Goal: Task Accomplishment & Management: Manage account settings

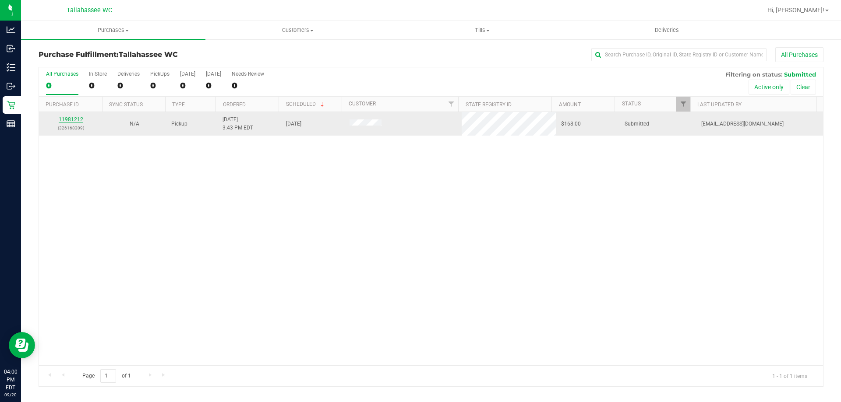
click at [72, 118] on link "11981212" at bounding box center [71, 119] width 25 height 6
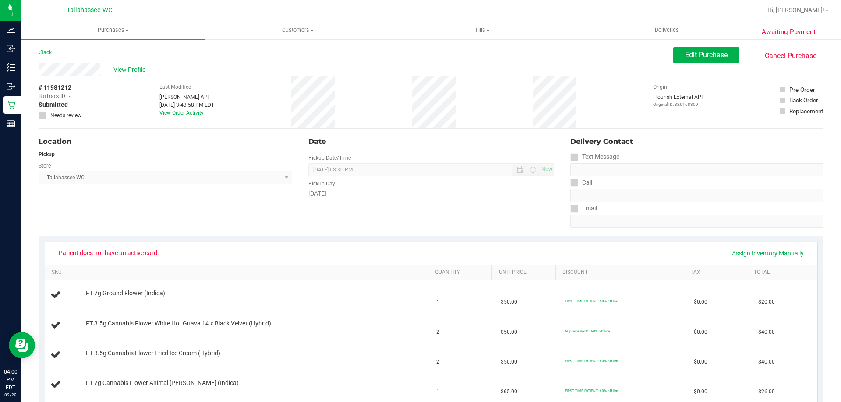
click at [134, 65] on span "View Profile" at bounding box center [130, 69] width 35 height 9
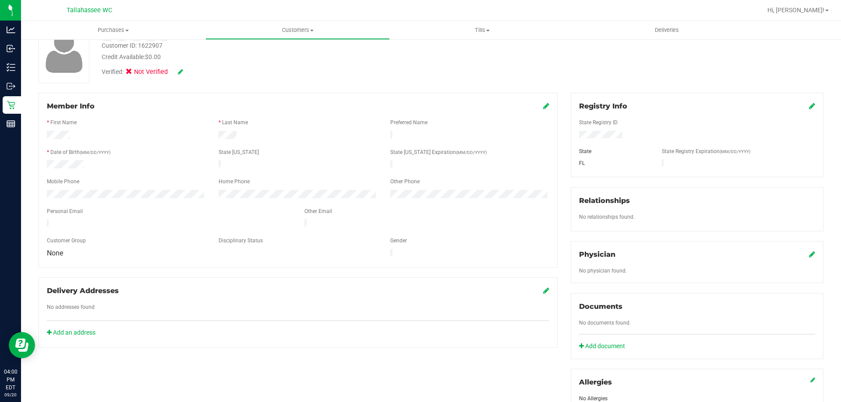
scroll to position [88, 0]
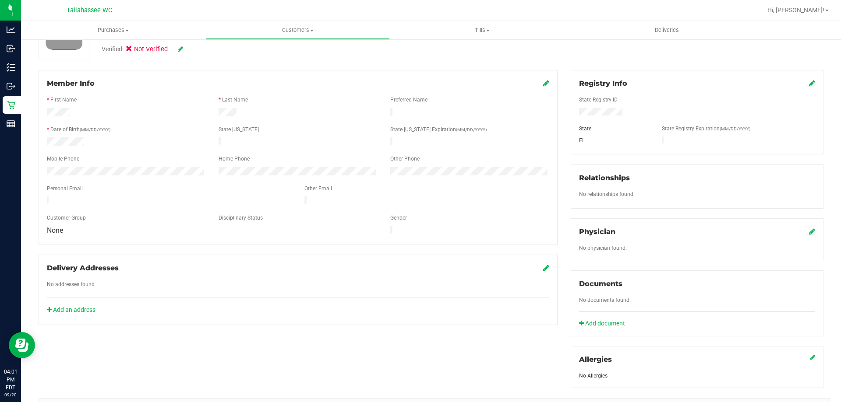
drag, startPoint x: 46, startPoint y: 110, endPoint x: 72, endPoint y: 112, distance: 25.9
click at [72, 112] on div at bounding box center [126, 113] width 172 height 11
click at [240, 111] on div at bounding box center [298, 113] width 172 height 11
click at [91, 141] on div at bounding box center [126, 143] width 172 height 11
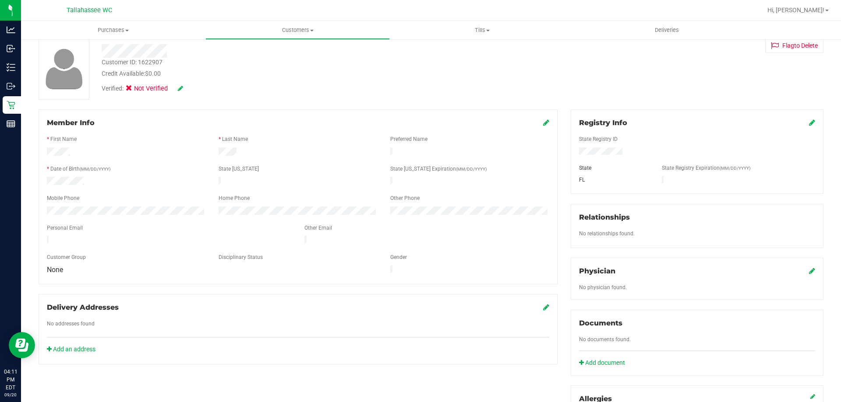
scroll to position [0, 0]
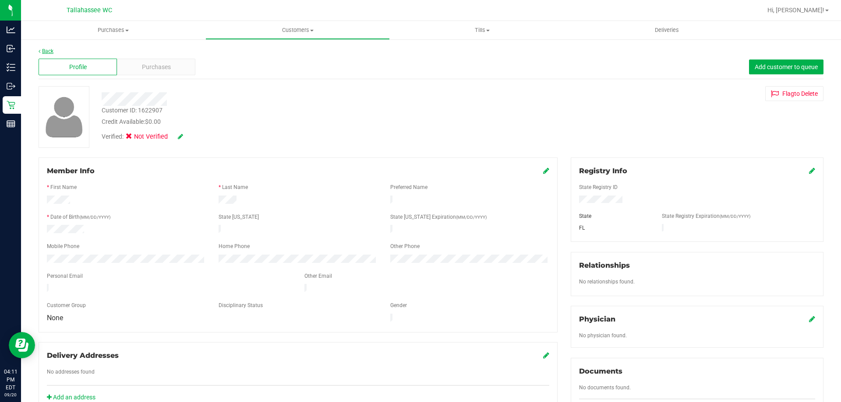
click at [42, 52] on link "Back" at bounding box center [46, 51] width 15 height 6
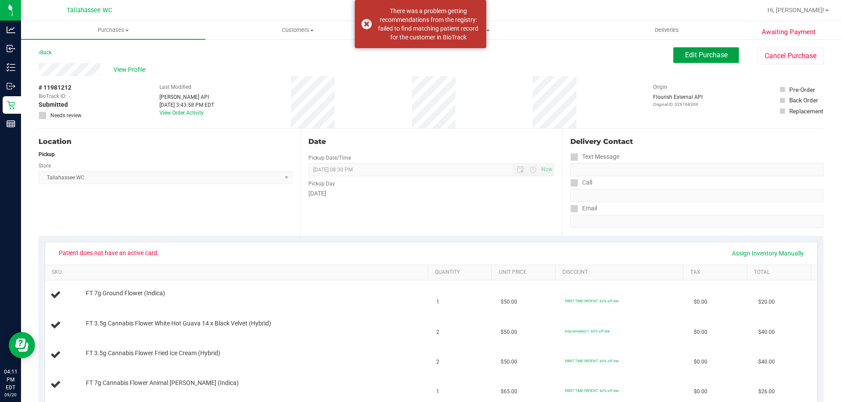
click at [676, 49] on button "Edit Purchase" at bounding box center [706, 55] width 66 height 16
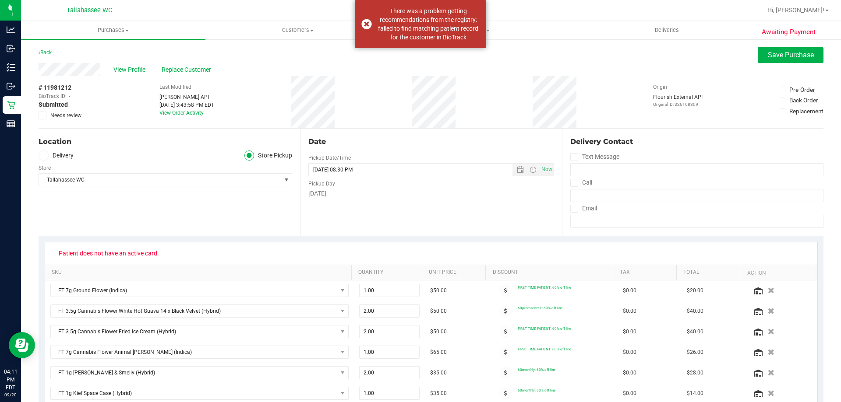
click at [43, 116] on icon at bounding box center [43, 116] width 6 height 0
click at [0, 0] on input "Needs review" at bounding box center [0, 0] width 0 height 0
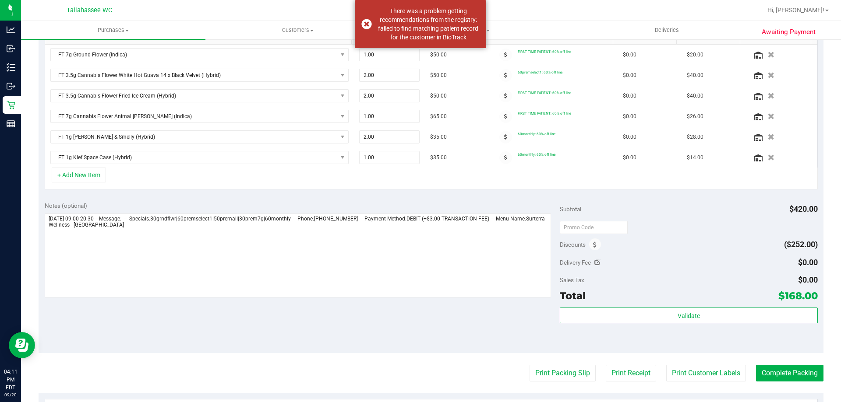
scroll to position [263, 0]
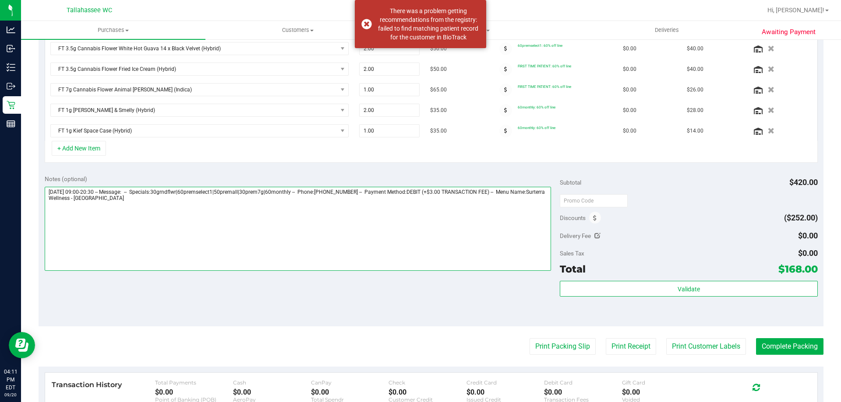
click at [293, 226] on textarea at bounding box center [298, 229] width 507 height 84
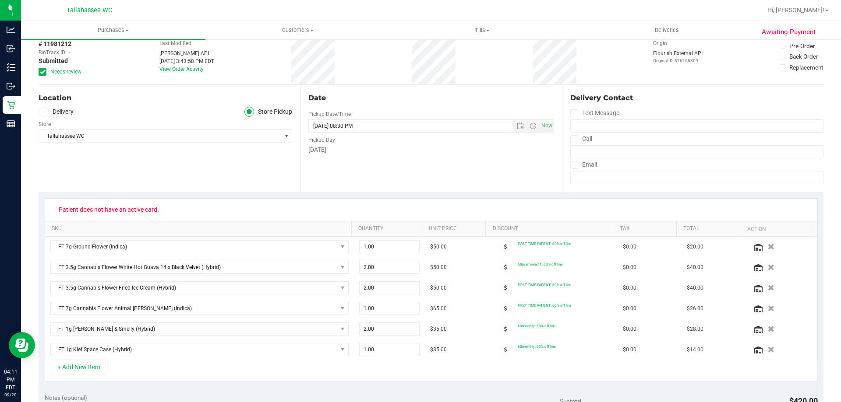
scroll to position [0, 0]
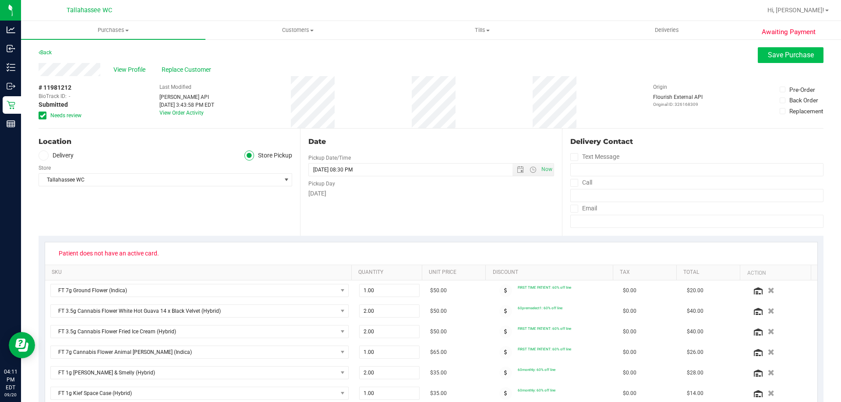
type textarea "[DATE] 09:00-20:30 -- Message: -- Specials:30grndflwr|60premselect1|50premall|3…"
click at [784, 60] on button "Save Purchase" at bounding box center [791, 55] width 66 height 16
click at [135, 66] on span "View Profile" at bounding box center [130, 69] width 35 height 9
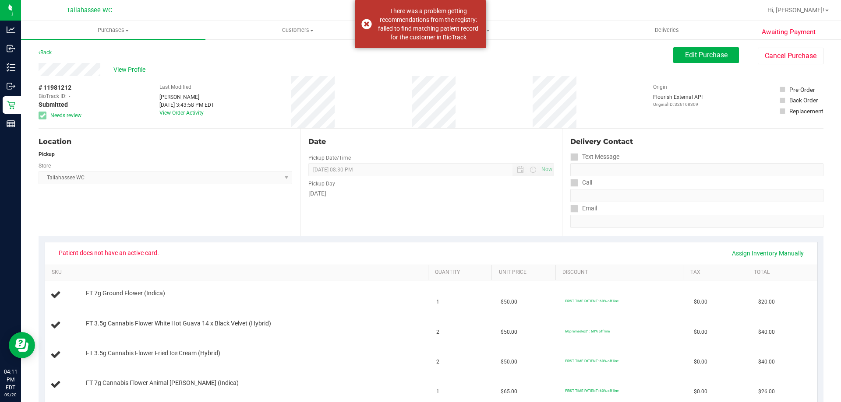
click at [132, 70] on span "View Profile" at bounding box center [130, 69] width 35 height 9
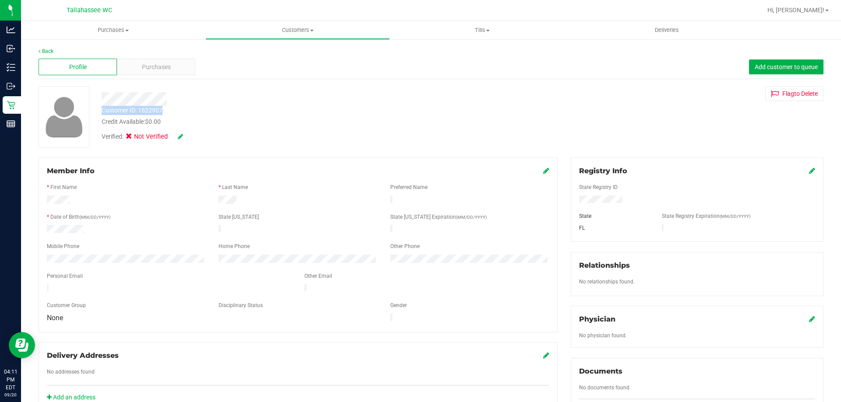
drag, startPoint x: 102, startPoint y: 112, endPoint x: 164, endPoint y: 113, distance: 61.3
click at [164, 113] on div "Customer ID: 1622907 Credit Available: $0.00" at bounding box center [294, 116] width 399 height 21
copy div "Customer ID: 1622907"
click at [233, 107] on div "Customer ID: 1622907 Credit Available: $0.00" at bounding box center [294, 116] width 399 height 21
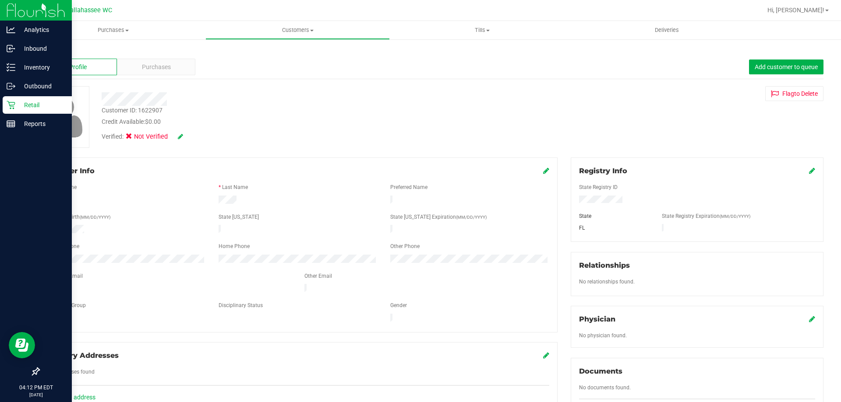
click at [16, 102] on p "Retail" at bounding box center [41, 105] width 53 height 11
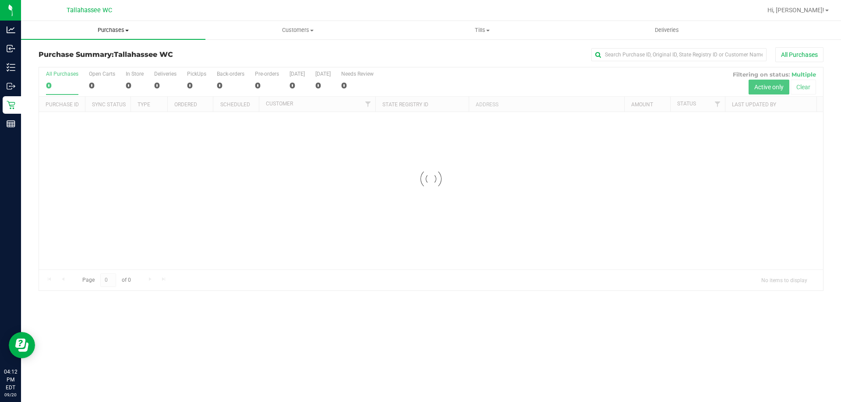
click at [106, 30] on span "Purchases" at bounding box center [113, 30] width 184 height 8
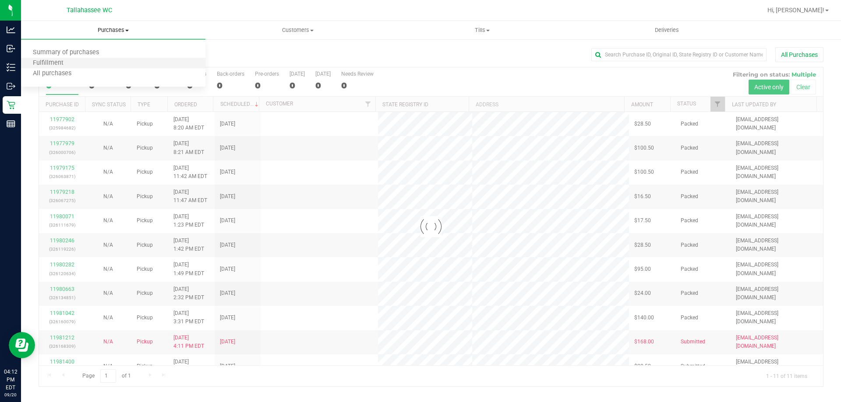
click at [87, 60] on li "Fulfillment" at bounding box center [113, 63] width 184 height 11
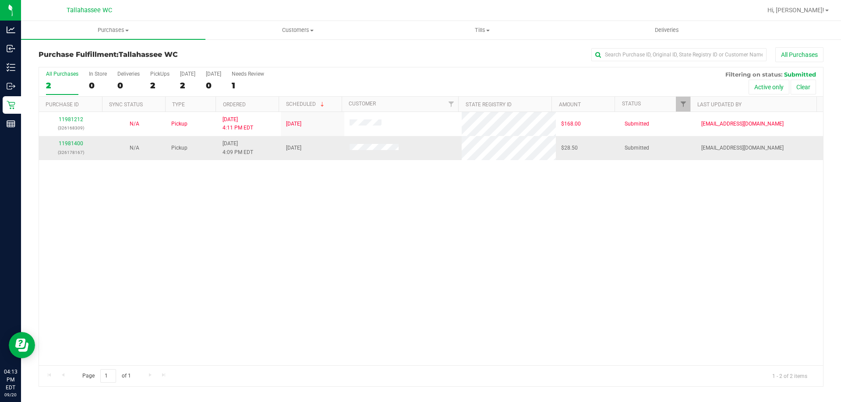
click at [78, 147] on div "11981400 (326178167)" at bounding box center [70, 148] width 53 height 17
click at [79, 142] on link "11981400" at bounding box center [71, 144] width 25 height 6
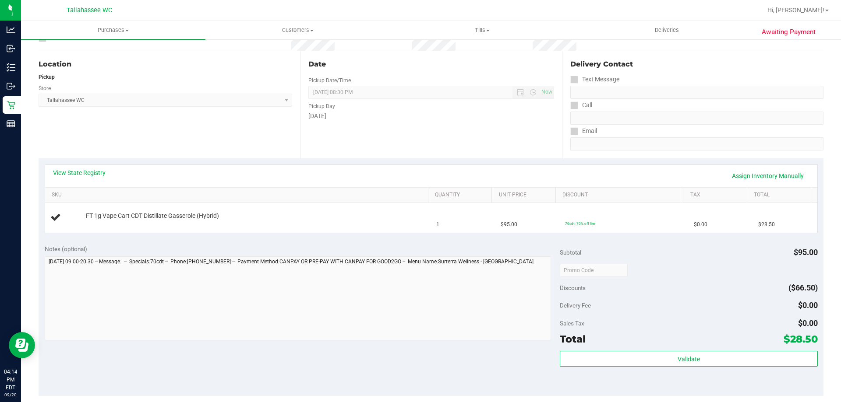
scroll to position [88, 0]
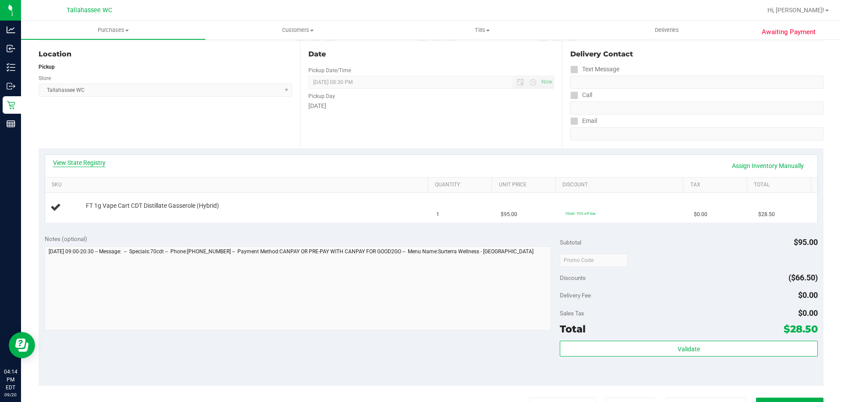
click at [71, 161] on link "View State Registry" at bounding box center [79, 163] width 53 height 9
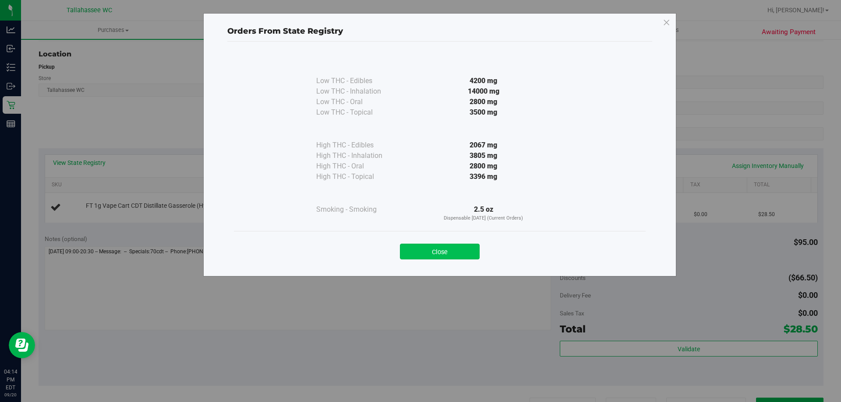
click at [426, 250] on button "Close" at bounding box center [440, 252] width 80 height 16
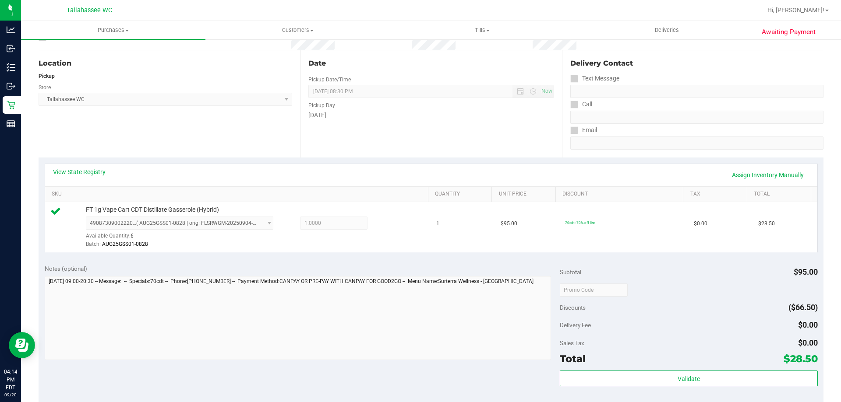
scroll to position [175, 0]
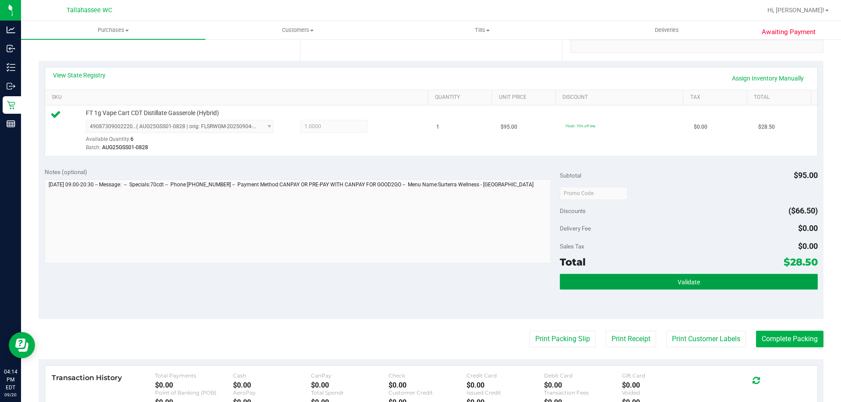
click at [724, 282] on button "Validate" at bounding box center [689, 282] width 258 height 16
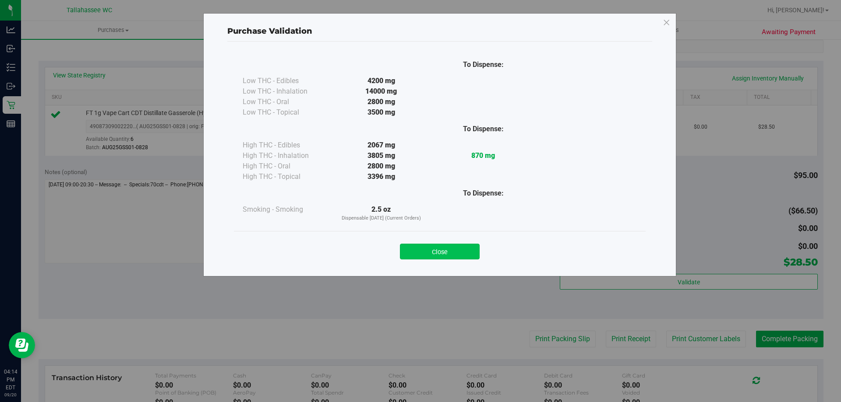
click at [428, 250] on button "Close" at bounding box center [440, 252] width 80 height 16
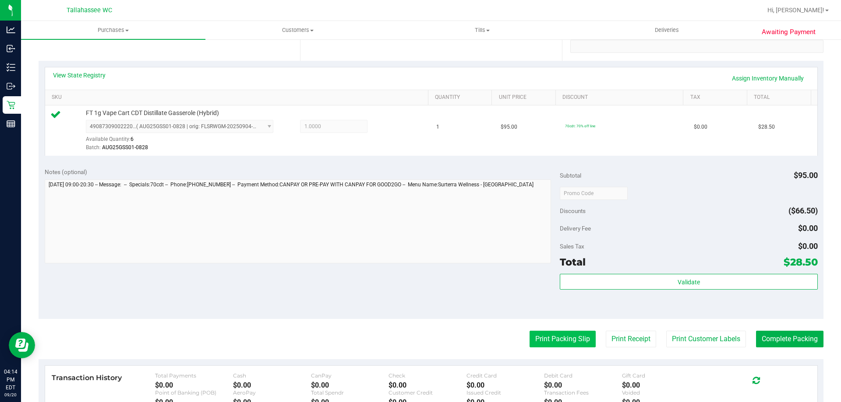
click at [543, 335] on button "Print Packing Slip" at bounding box center [562, 339] width 66 height 17
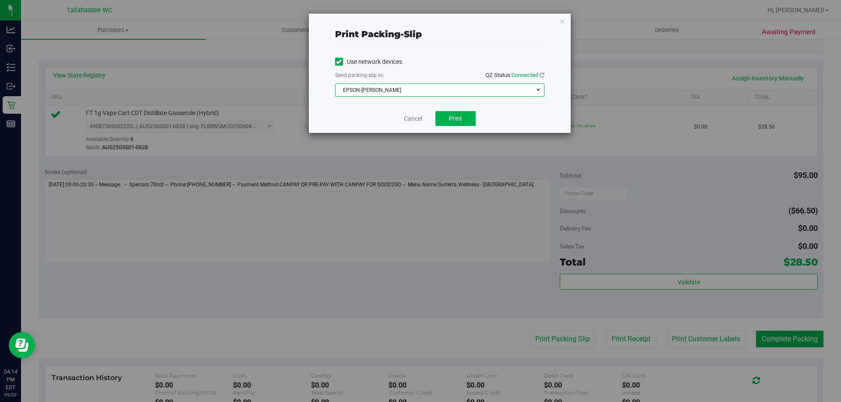
click at [435, 85] on span "EPSON-[PERSON_NAME]" at bounding box center [434, 90] width 198 height 12
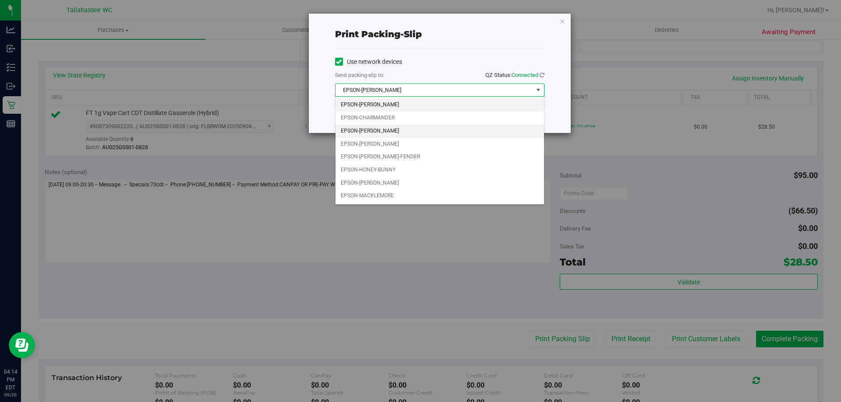
click at [387, 129] on li "EPSON-[PERSON_NAME]" at bounding box center [439, 131] width 208 height 13
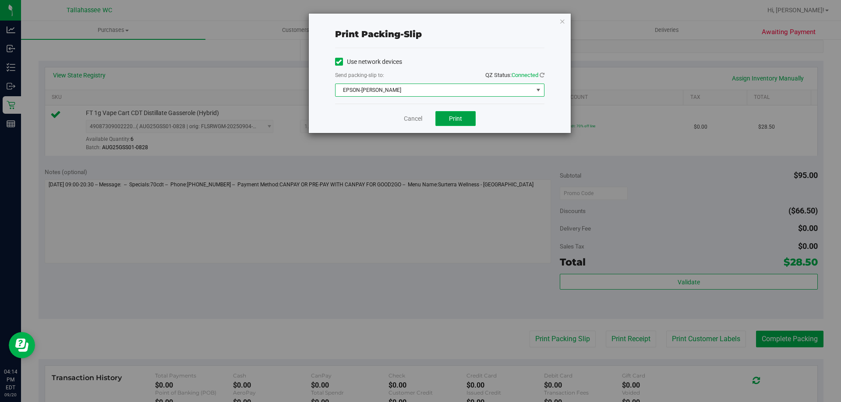
click at [456, 122] on button "Print" at bounding box center [455, 118] width 40 height 15
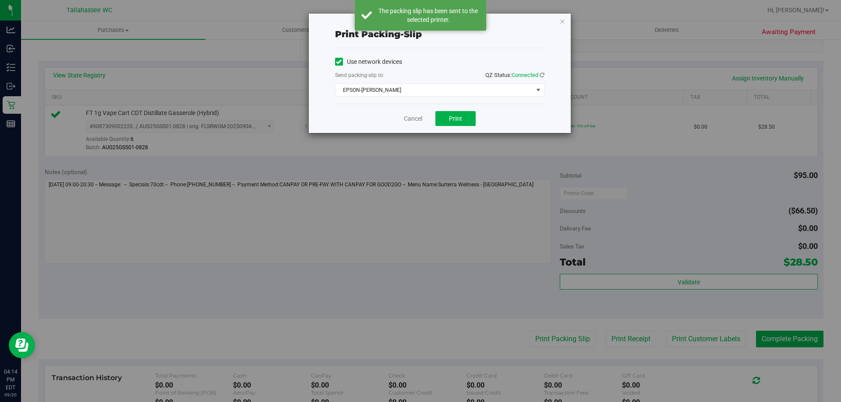
click at [565, 25] on div "Print packing-slip Use network devices Send packing-slip to: QZ Status: Connect…" at bounding box center [440, 74] width 262 height 120
click at [565, 23] on icon "button" at bounding box center [562, 21] width 6 height 11
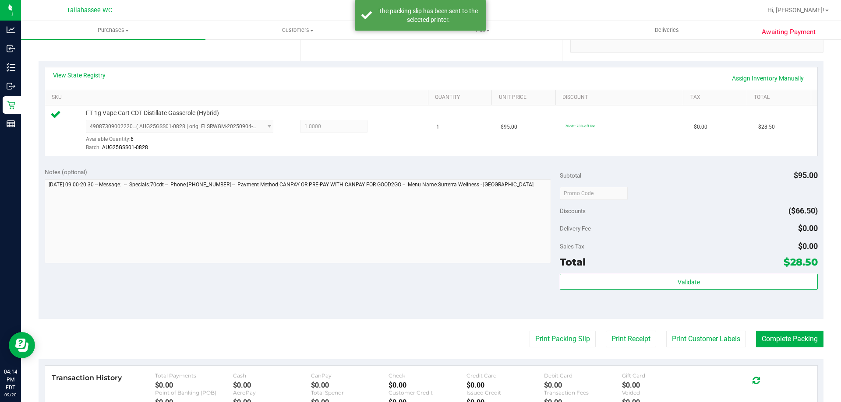
click at [764, 350] on purchase-details "Back Edit Purchase Cancel Purchase View Profile # 11981400 BioTrack ID: - Submi…" at bounding box center [431, 197] width 785 height 651
click at [765, 340] on button "Complete Packing" at bounding box center [789, 339] width 67 height 17
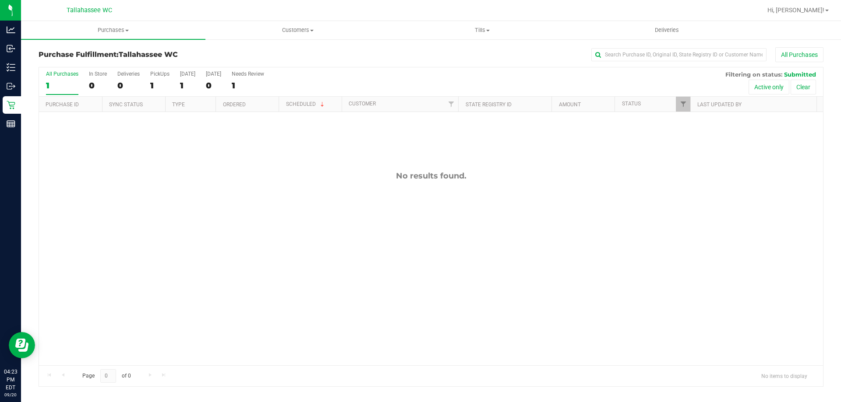
drag, startPoint x: 89, startPoint y: 192, endPoint x: 89, endPoint y: 185, distance: 7.5
click at [89, 192] on div "No results found." at bounding box center [431, 268] width 784 height 313
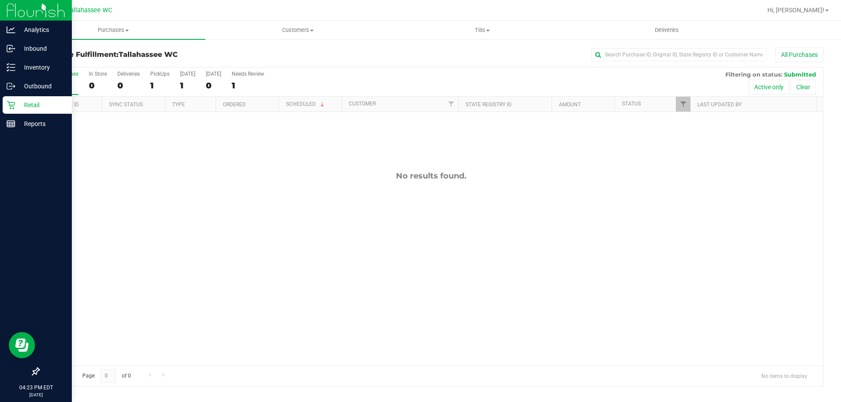
click at [19, 109] on p "Retail" at bounding box center [41, 105] width 53 height 11
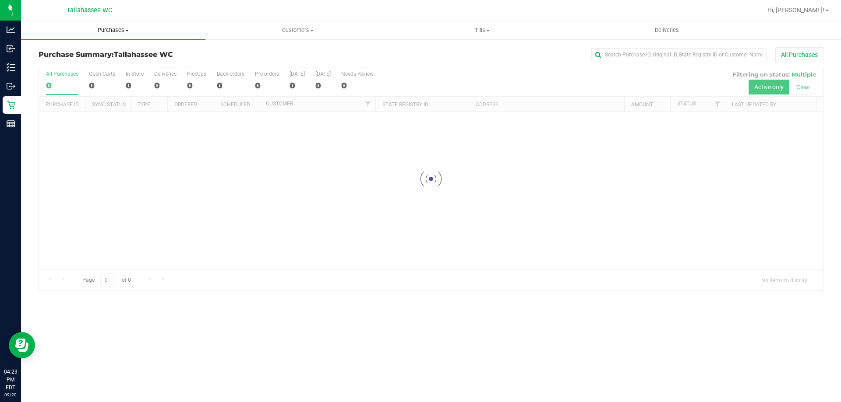
click at [117, 28] on span "Purchases" at bounding box center [113, 30] width 184 height 8
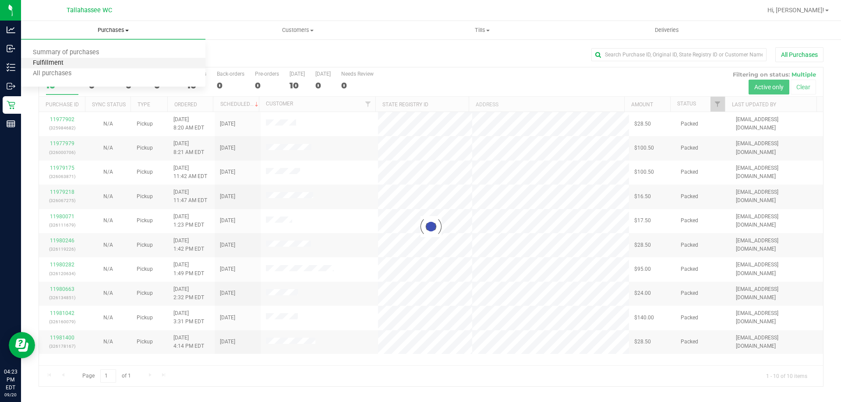
click at [74, 60] on span "Fulfillment" at bounding box center [48, 63] width 54 height 7
